Goal: Use online tool/utility: Utilize a website feature to perform a specific function

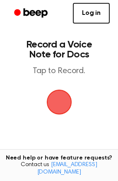
click at [63, 100] on span "button" at bounding box center [59, 102] width 46 height 46
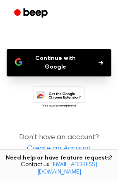
scroll to position [68, 0]
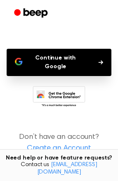
click at [66, 57] on button "Continue with Google" at bounding box center [59, 62] width 104 height 27
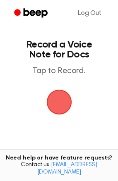
click at [62, 108] on span "button" at bounding box center [59, 102] width 44 height 44
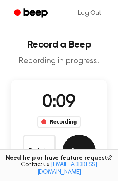
click at [78, 145] on button "Save" at bounding box center [78, 151] width 33 height 33
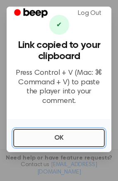
click at [66, 131] on button "OK" at bounding box center [58, 138] width 91 height 18
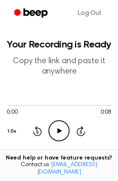
click at [56, 129] on icon "Play Audio" at bounding box center [58, 130] width 21 height 21
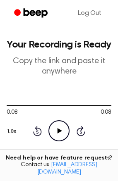
click at [56, 129] on icon "Play Audio" at bounding box center [58, 130] width 21 height 21
